Goal: Task Accomplishment & Management: Manage account settings

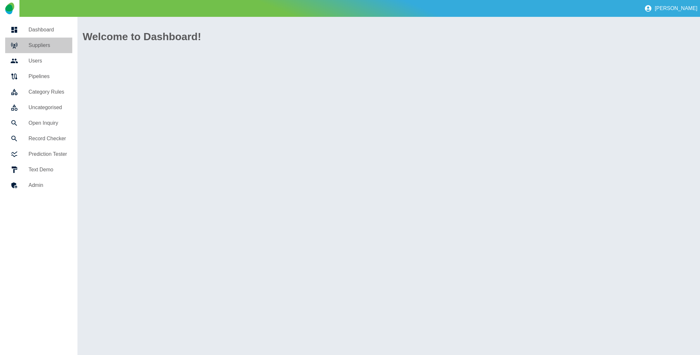
click at [49, 48] on h5 "Suppliers" at bounding box center [48, 46] width 39 height 8
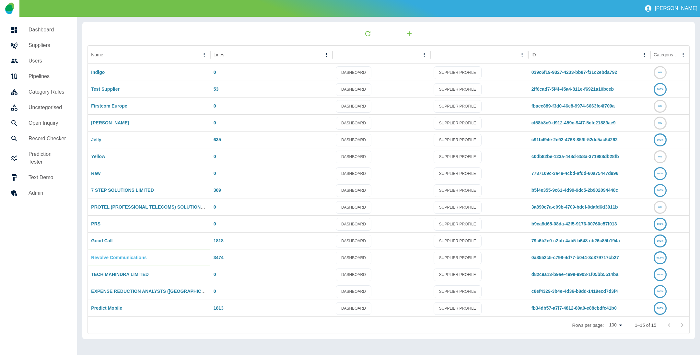
click at [126, 257] on link "Revolve Communications" at bounding box center [118, 257] width 55 height 5
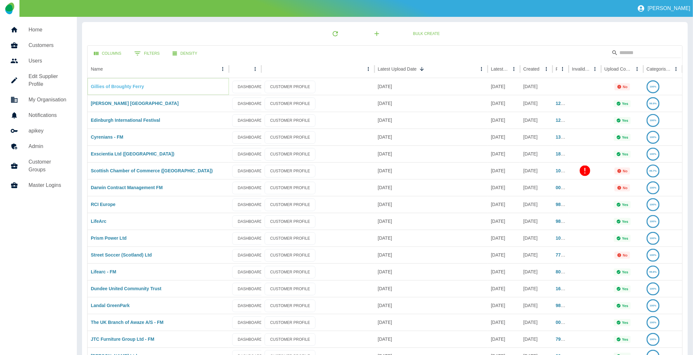
click at [115, 85] on link "Gillies of Broughty Ferry" at bounding box center [117, 86] width 53 height 5
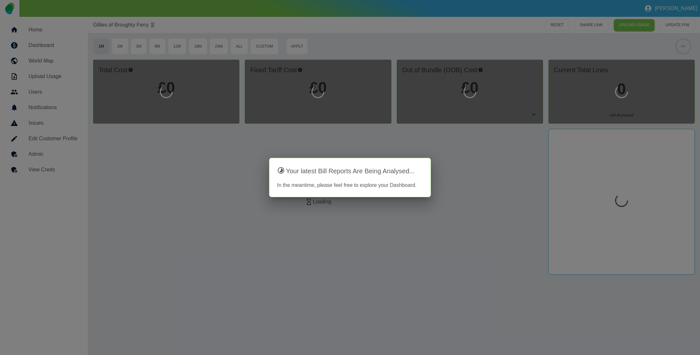
click at [53, 153] on div at bounding box center [350, 177] width 700 height 355
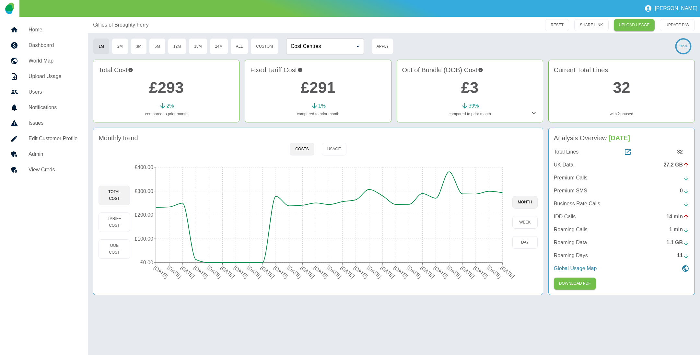
click at [51, 152] on h5 "Admin" at bounding box center [53, 154] width 49 height 8
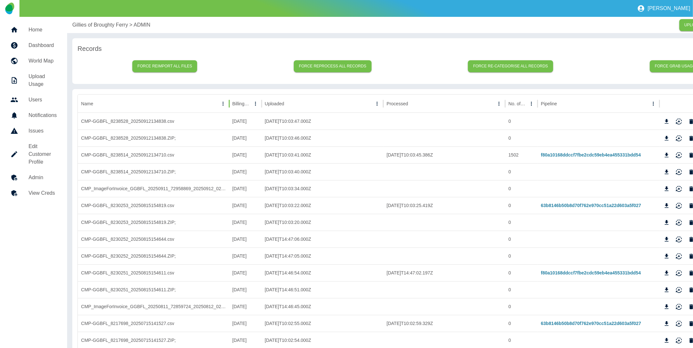
drag, startPoint x: 213, startPoint y: 102, endPoint x: 229, endPoint y: 107, distance: 16.6
click at [229, 107] on div at bounding box center [229, 104] width 3 height 18
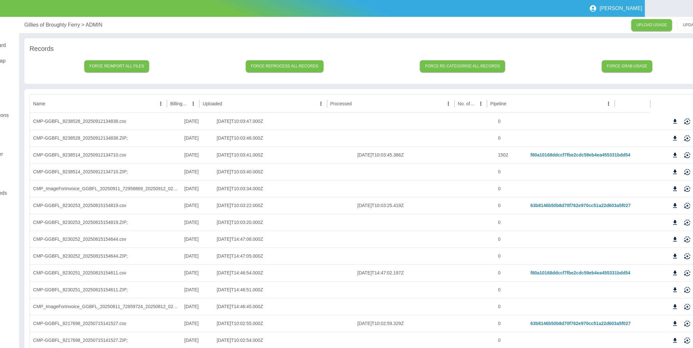
scroll to position [0, 48]
click at [675, 152] on icon "Download" at bounding box center [675, 155] width 6 height 6
click at [676, 206] on icon "Download" at bounding box center [676, 205] width 4 height 5
click at [675, 273] on icon "Download" at bounding box center [676, 273] width 4 height 5
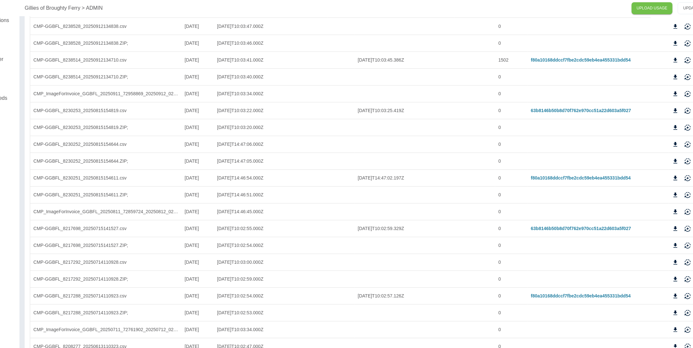
scroll to position [97, 48]
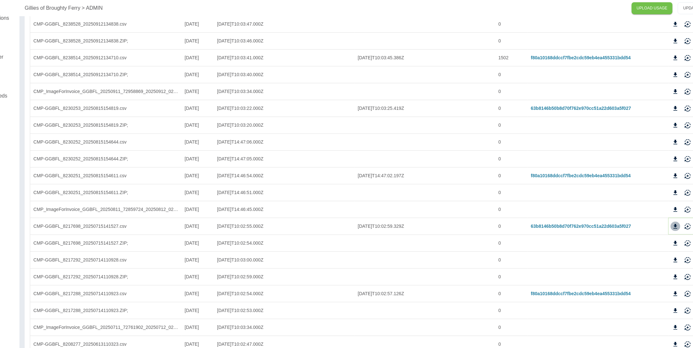
click at [674, 226] on icon "Download" at bounding box center [676, 226] width 4 height 5
click at [675, 294] on icon "Download" at bounding box center [676, 294] width 4 height 5
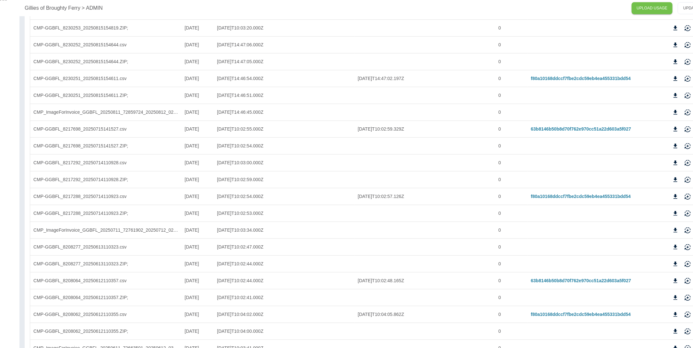
scroll to position [243, 48]
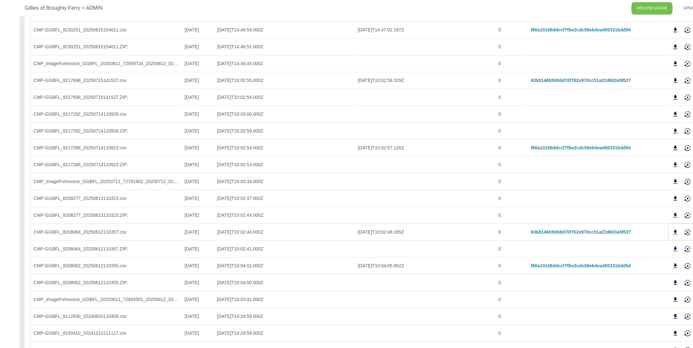
click at [676, 230] on icon "Download" at bounding box center [676, 232] width 4 height 5
click at [674, 266] on icon "Download" at bounding box center [675, 266] width 6 height 6
